Goal: Transaction & Acquisition: Subscribe to service/newsletter

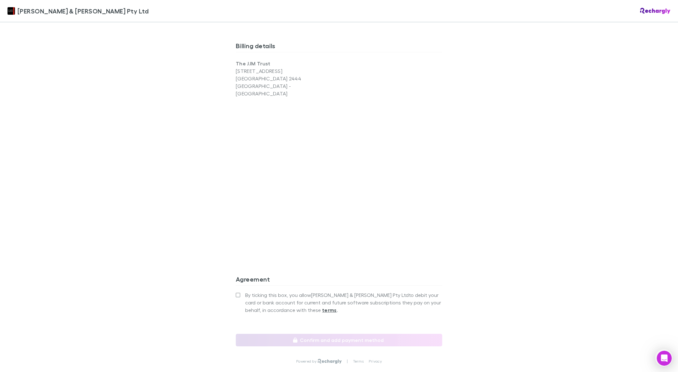
scroll to position [427, 0]
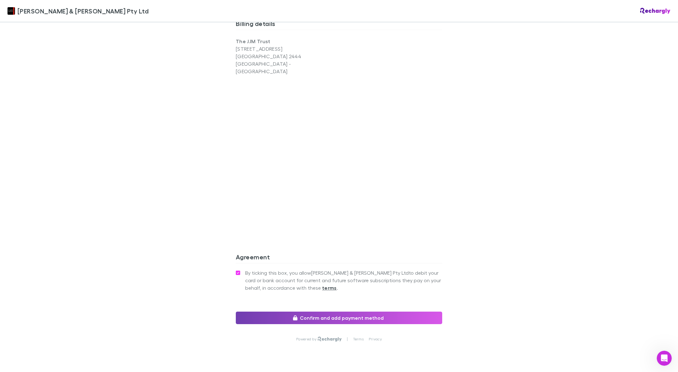
click at [355, 311] on button "Confirm and add payment method" at bounding box center [339, 317] width 206 height 13
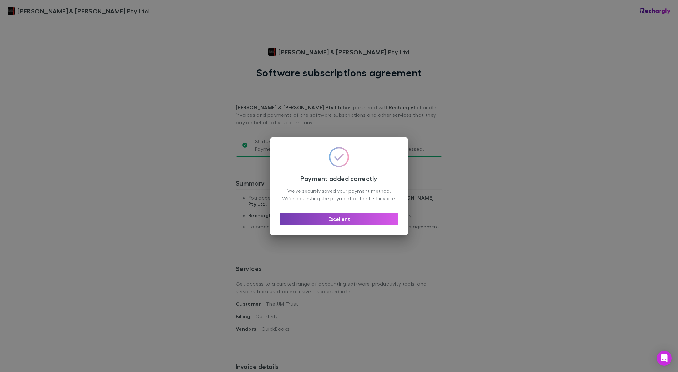
click at [358, 225] on button "Excellent" at bounding box center [338, 219] width 119 height 13
